Goal: Transaction & Acquisition: Purchase product/service

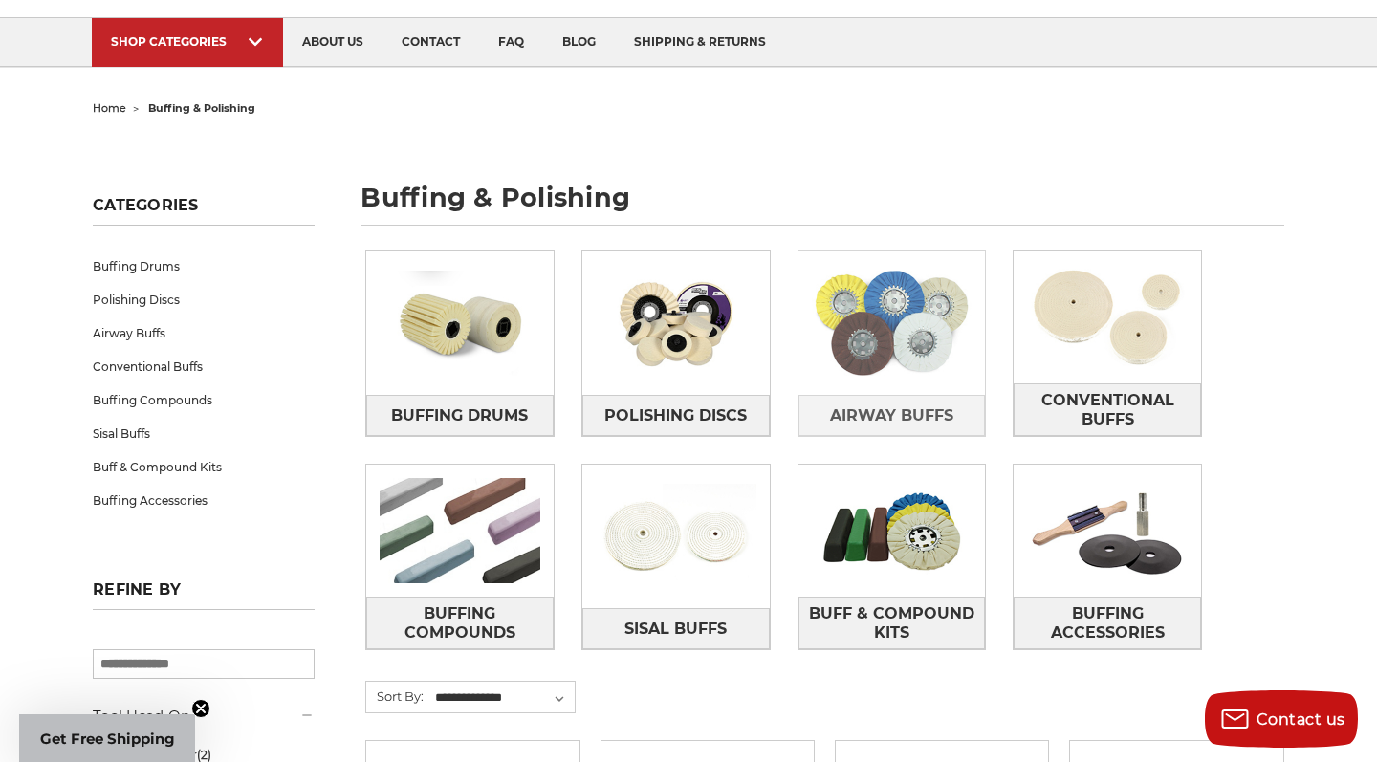
click at [910, 367] on img at bounding box center [891, 323] width 187 height 132
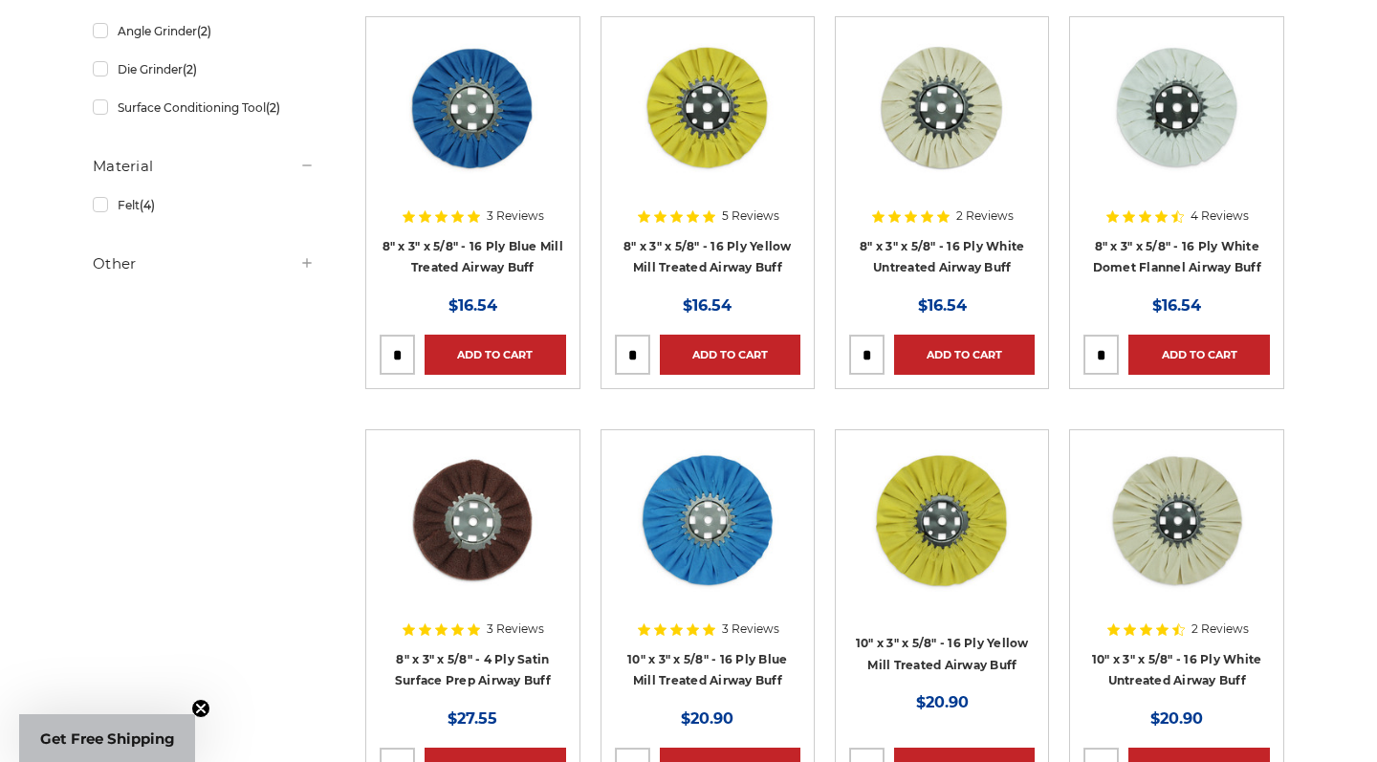
scroll to position [1562, 0]
